Goal: Obtain resource: Obtain resource

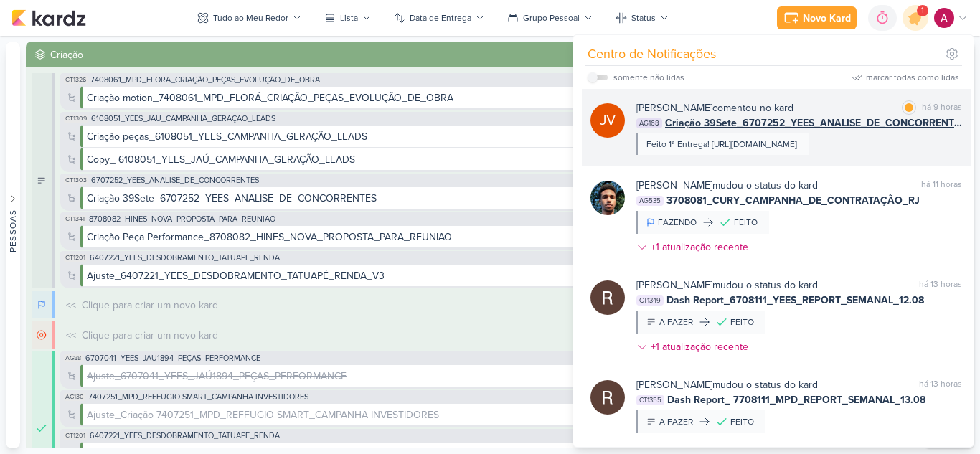
click at [809, 98] on div "JV [PERSON_NAME] comentou no kard marcar como lida há 9 horas AG168 Criação 39S…" at bounding box center [776, 127] width 389 height 77
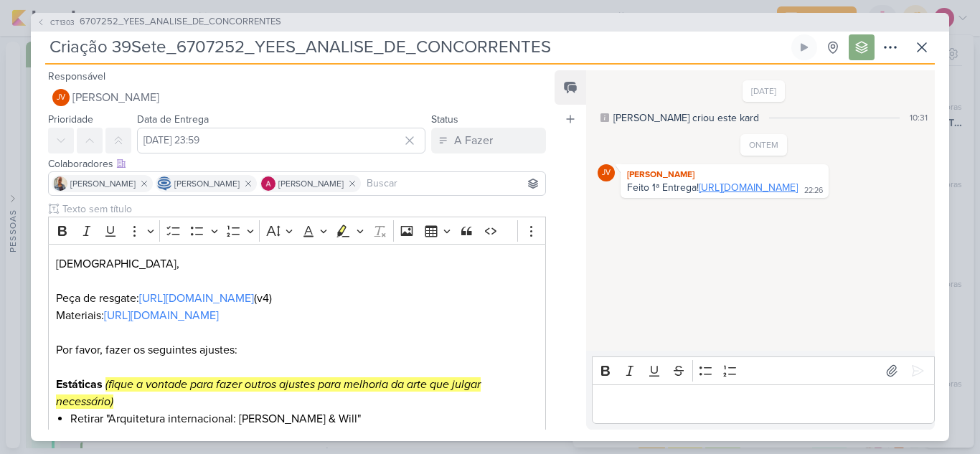
click at [699, 194] on link "[URL][DOMAIN_NAME]" at bounding box center [748, 187] width 99 height 12
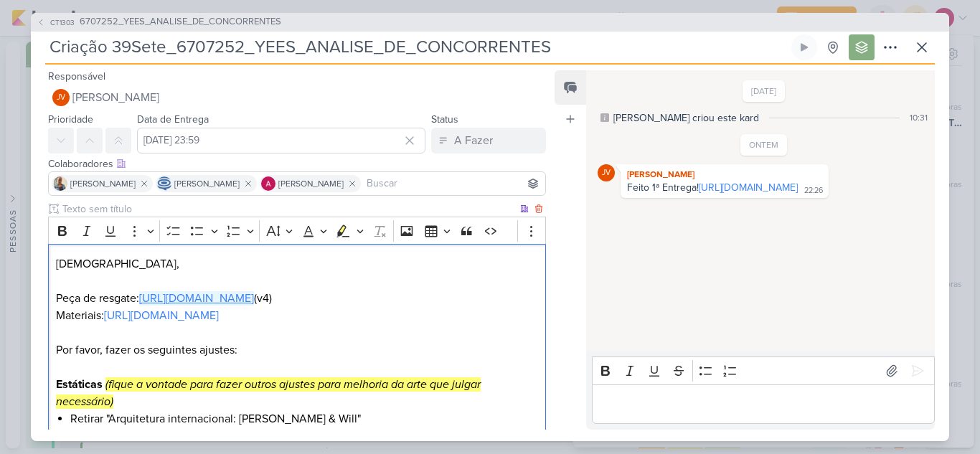
click at [198, 302] on link "[URL][DOMAIN_NAME]" at bounding box center [196, 298] width 115 height 14
click at [925, 49] on icon at bounding box center [921, 47] width 17 height 17
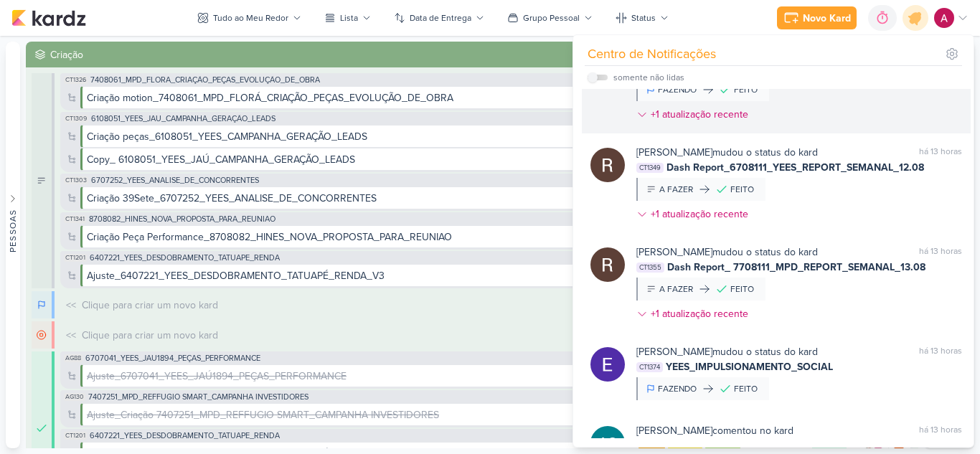
scroll to position [133, 0]
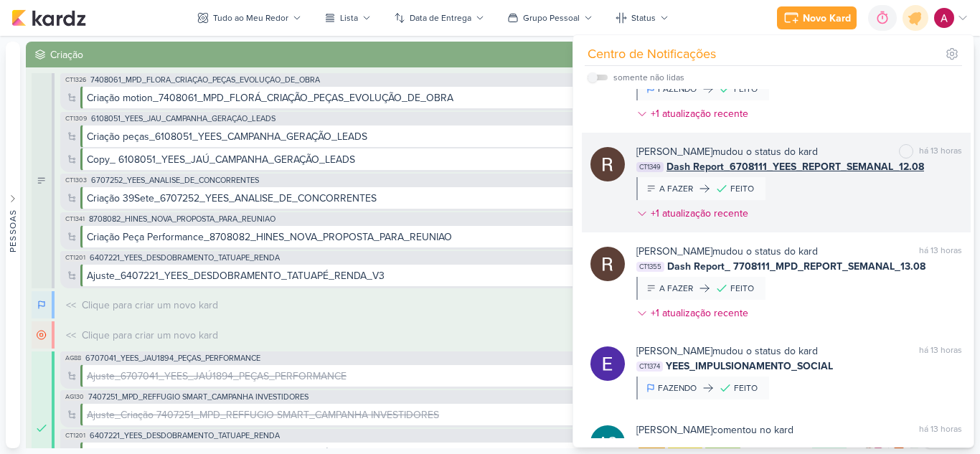
click at [808, 174] on span "Dash Report_6708111_YEES_REPORT_SEMANAL_12.08" at bounding box center [795, 166] width 258 height 15
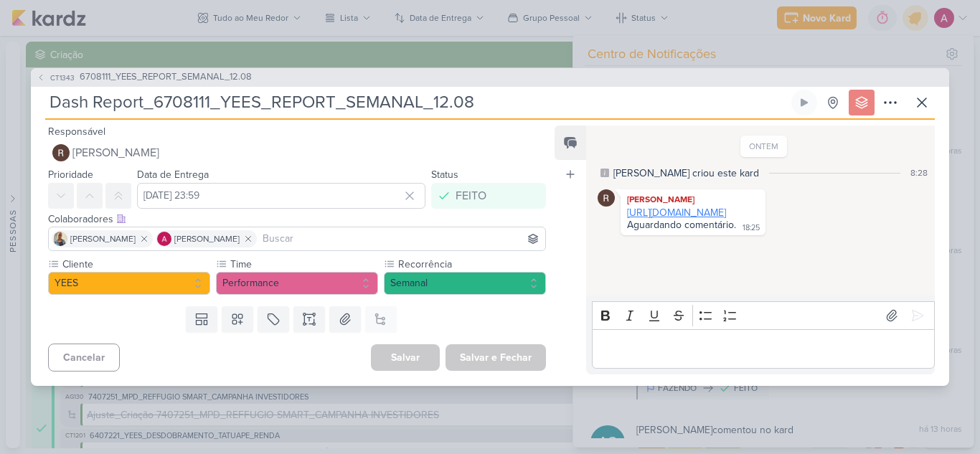
click at [687, 219] on link "[URL][DOMAIN_NAME]" at bounding box center [676, 213] width 99 height 12
click at [925, 100] on icon at bounding box center [921, 102] width 17 height 17
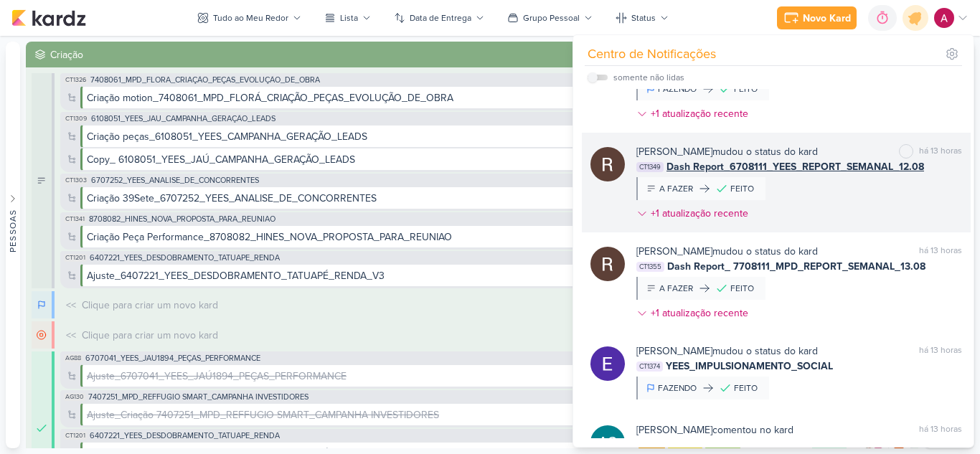
scroll to position [0, 0]
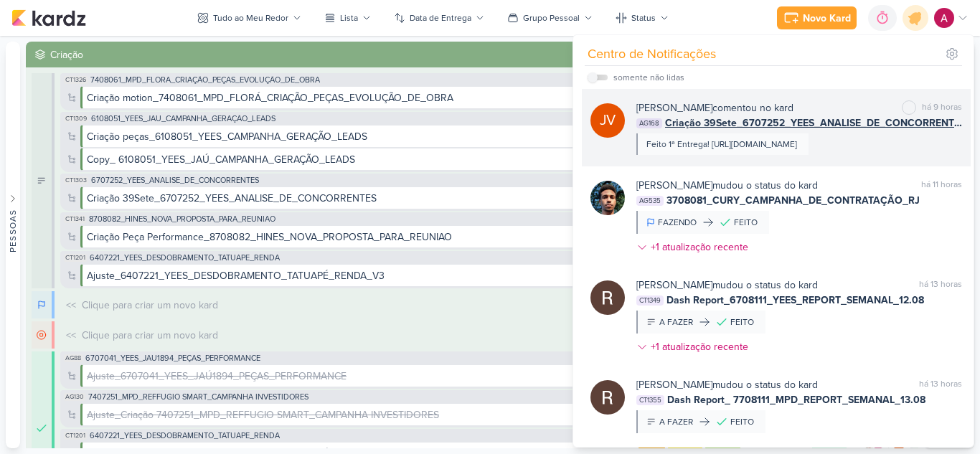
click at [784, 136] on div "Feito 1ª Entrega! [URL][DOMAIN_NAME]" at bounding box center [722, 144] width 172 height 22
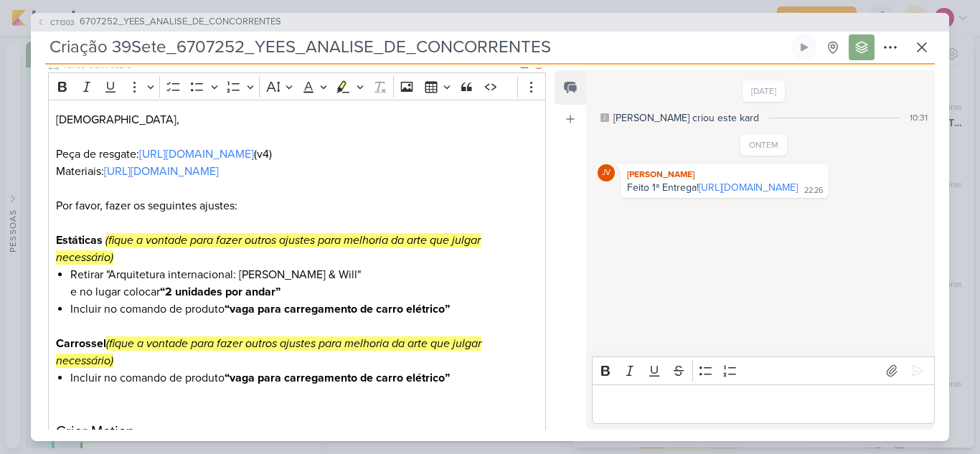
scroll to position [143, 0]
click at [927, 48] on icon at bounding box center [921, 47] width 17 height 17
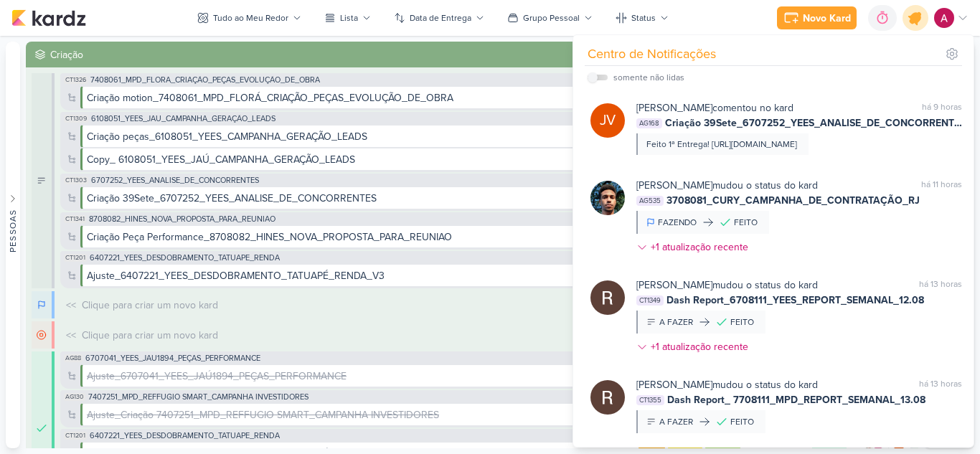
click at [910, 22] on icon at bounding box center [915, 17] width 17 height 17
